Goal: Information Seeking & Learning: Learn about a topic

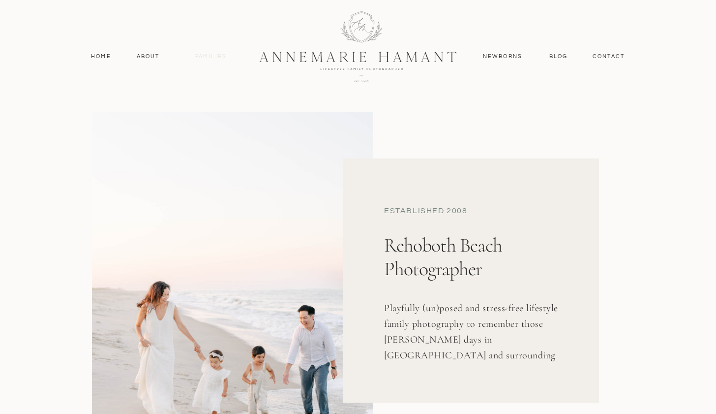
click at [211, 54] on nav "Families" at bounding box center [211, 56] width 44 height 9
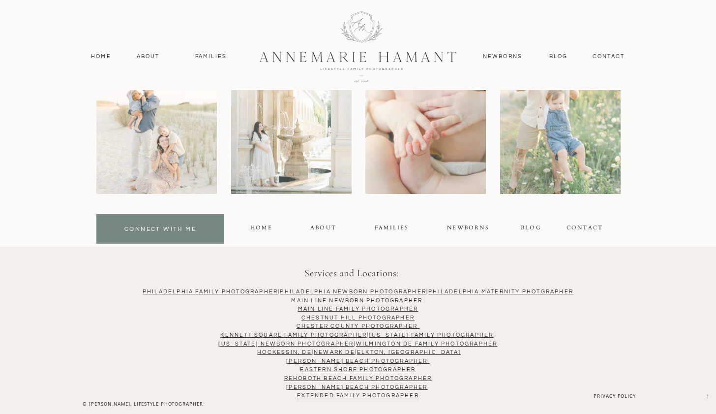
scroll to position [6376, 0]
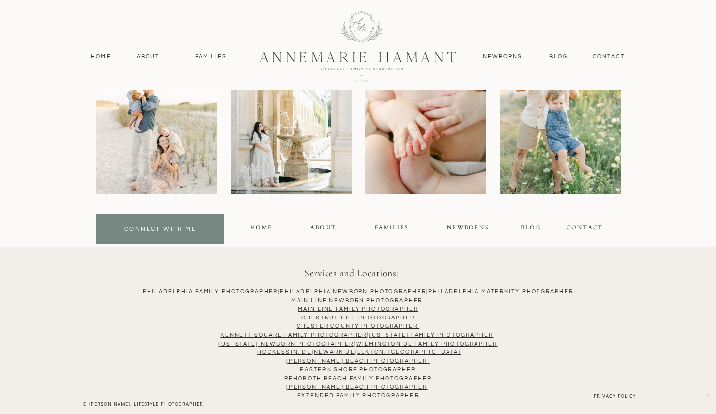
click at [316, 229] on div "About" at bounding box center [322, 228] width 25 height 11
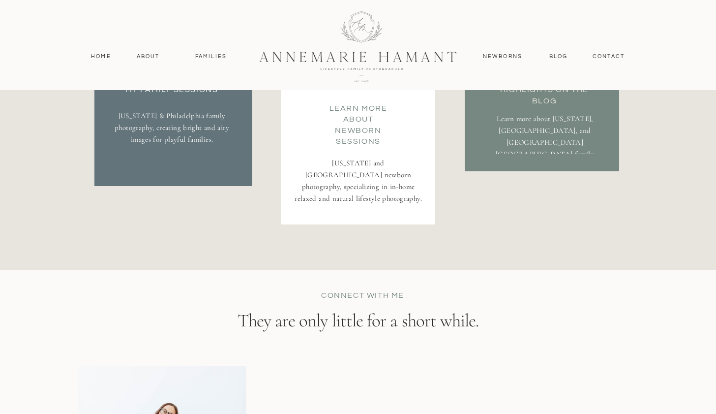
scroll to position [1923, 0]
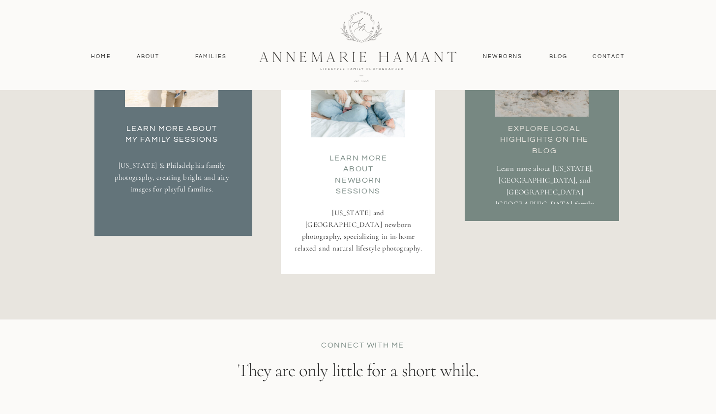
click at [171, 183] on p "Delaware & Philadelphia family photography, creating bright and airy images for…" at bounding box center [172, 186] width 115 height 55
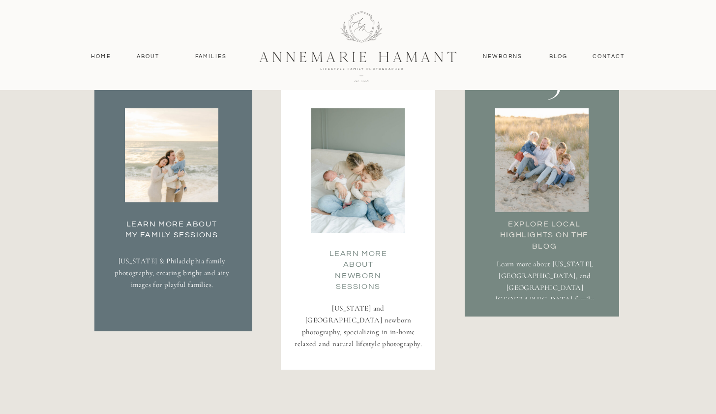
scroll to position [1758, 0]
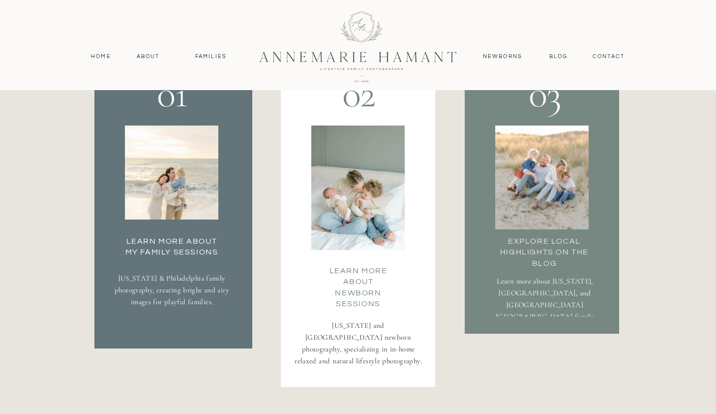
click at [171, 183] on div at bounding box center [171, 172] width 93 height 94
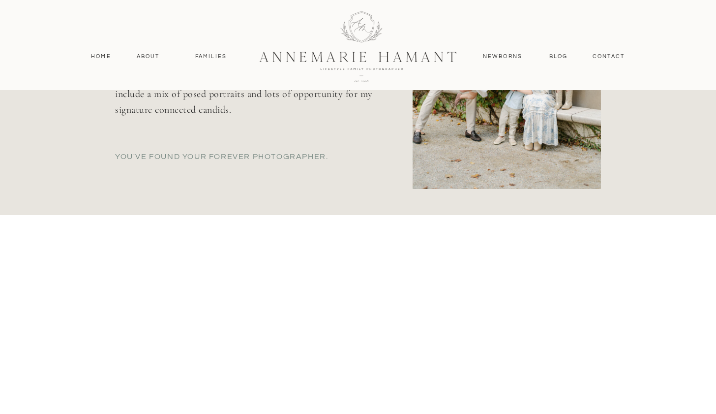
scroll to position [565, 0]
click at [604, 56] on nav "contact" at bounding box center [608, 56] width 43 height 9
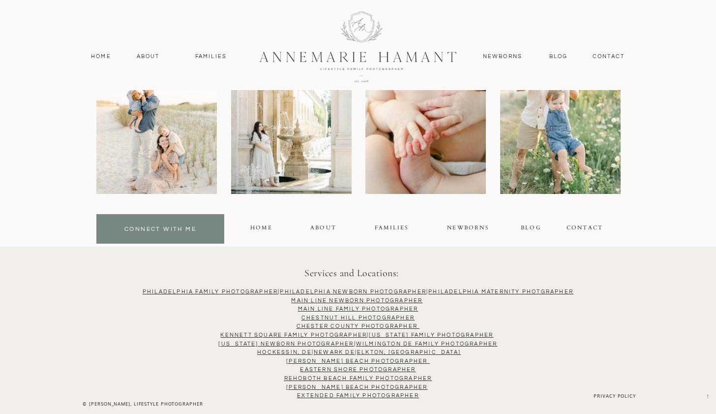
scroll to position [797, 0]
click at [336, 392] on link "Extended Family PHotographer" at bounding box center [358, 394] width 122 height 5
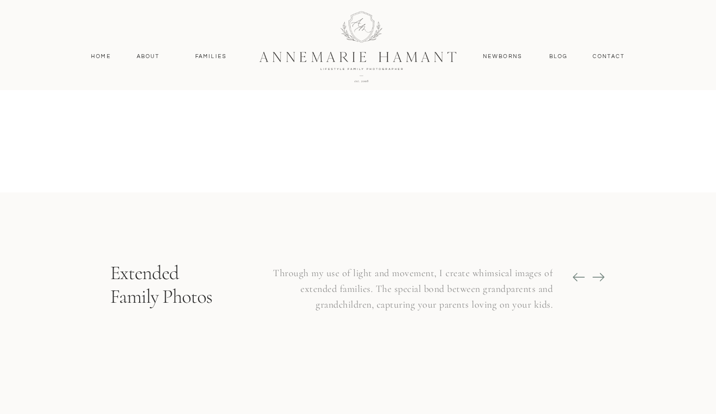
scroll to position [1466, 0]
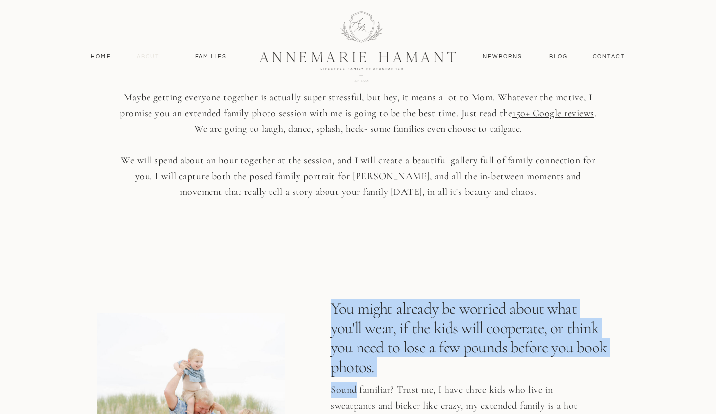
click at [143, 56] on nav "About" at bounding box center [148, 56] width 29 height 9
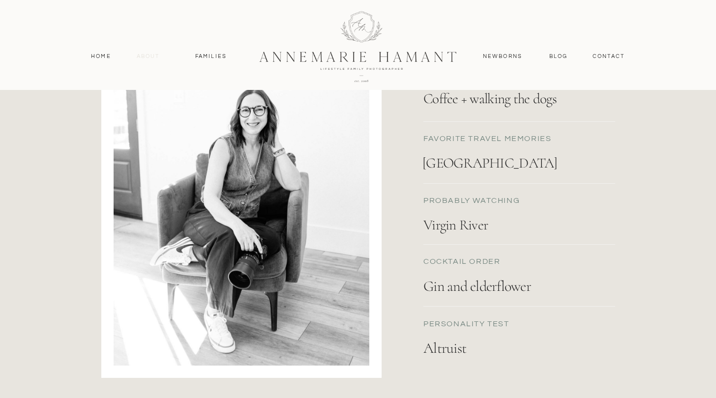
scroll to position [1089, 0]
click at [91, 53] on nav "Home" at bounding box center [101, 56] width 29 height 9
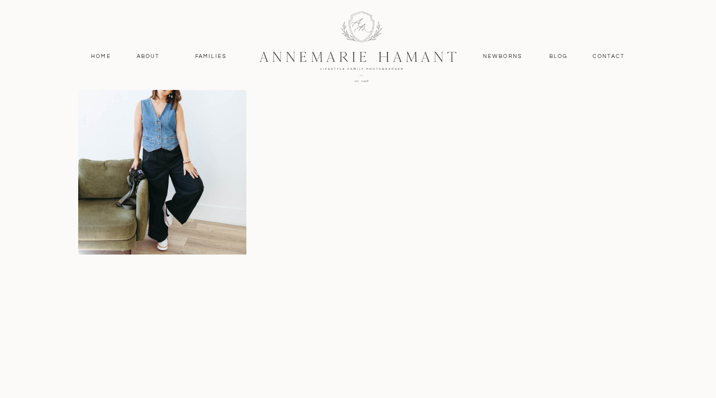
scroll to position [4145, 0]
click at [196, 52] on nav "Families" at bounding box center [211, 56] width 44 height 9
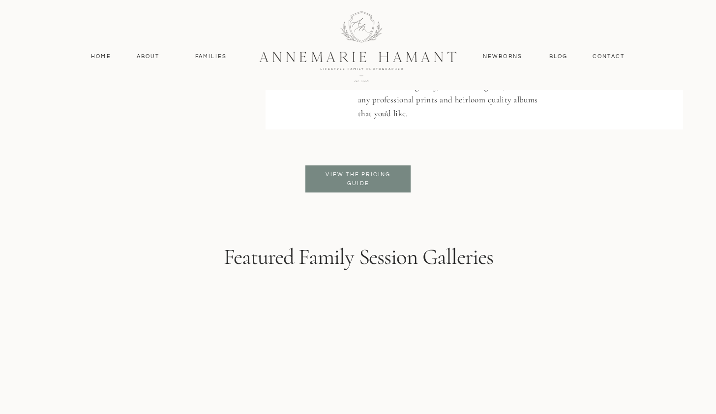
scroll to position [2362, 0]
click at [373, 183] on p "View the pricing guide" at bounding box center [358, 178] width 80 height 18
